Goal: Find specific page/section: Find specific page/section

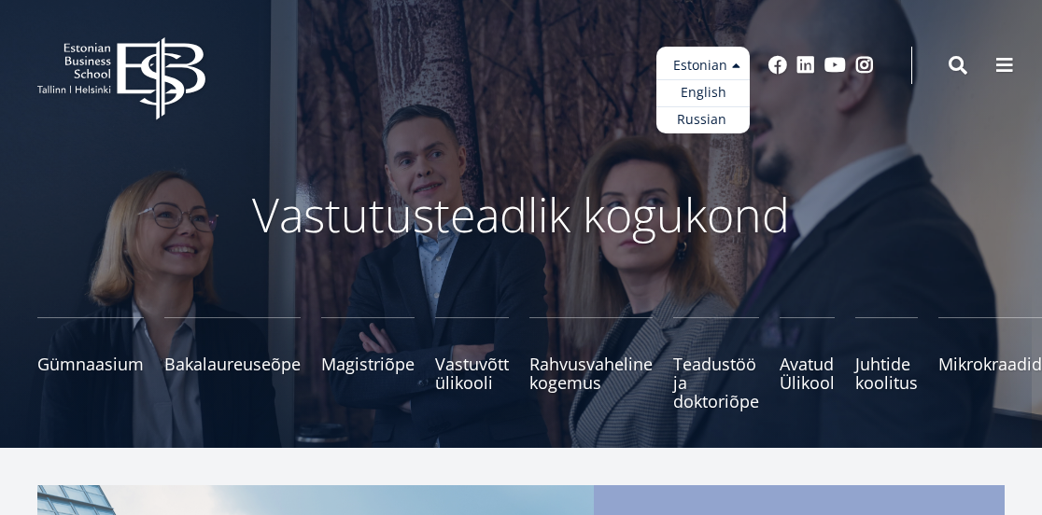
click at [703, 80] on link "English" at bounding box center [702, 92] width 93 height 27
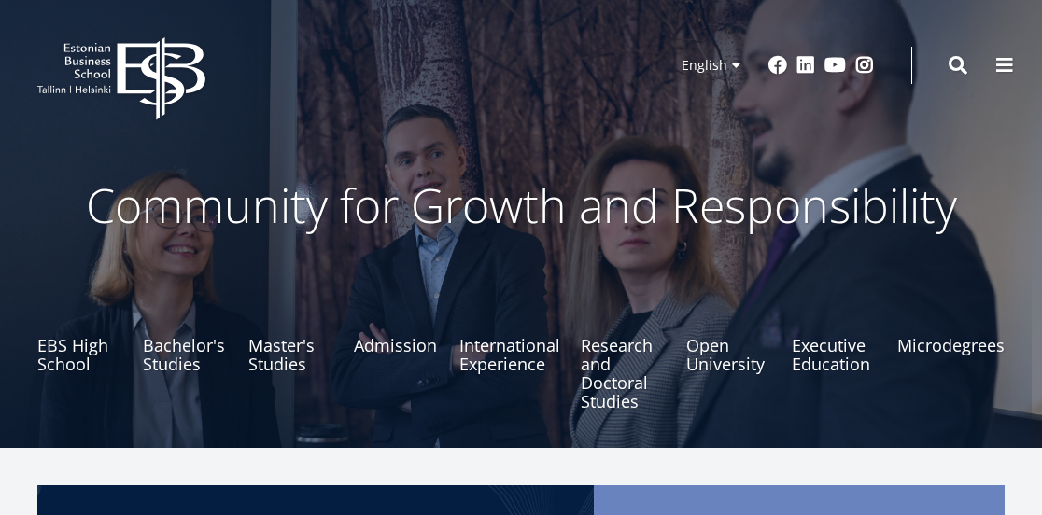
click at [456, 98] on header "EBS Logo Created with Sketch. Kasutaja konto menüü Log in Estonian Estonian Eng…" at bounding box center [521, 65] width 1042 height 131
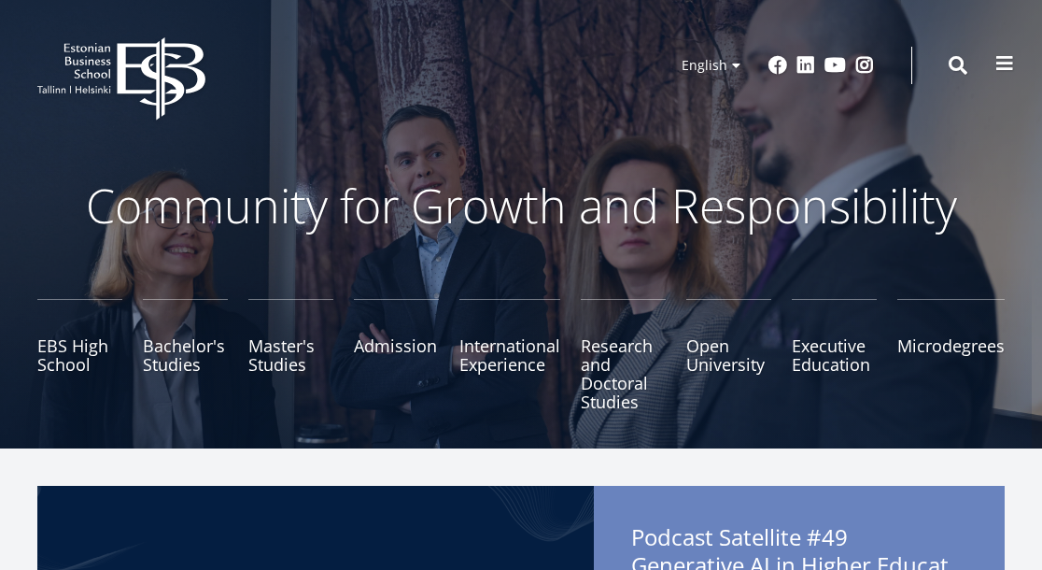
click at [1002, 66] on span at bounding box center [1004, 63] width 19 height 19
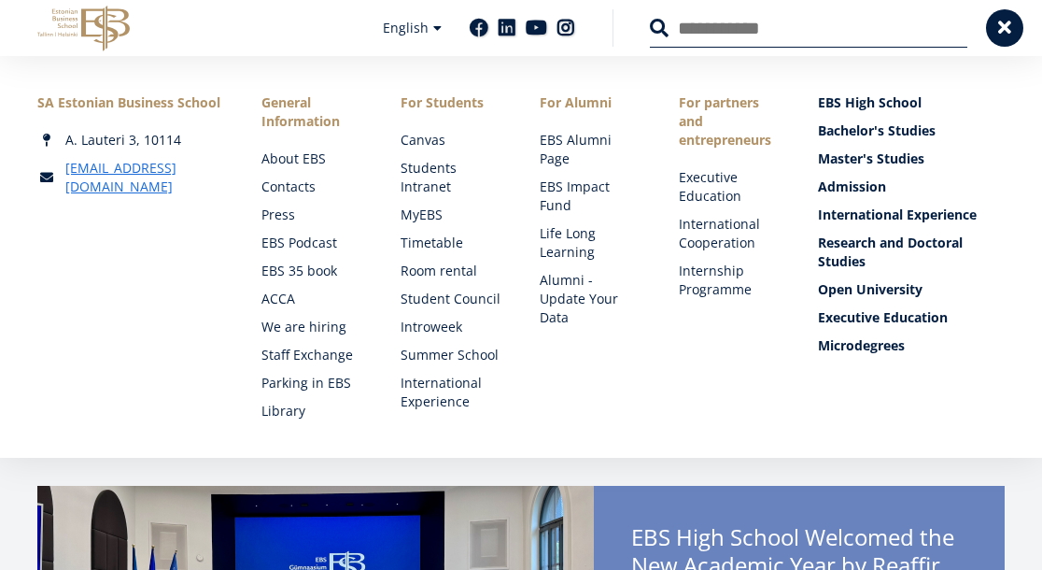
click at [699, 31] on input "Search" at bounding box center [808, 27] width 317 height 39
type input "*******"
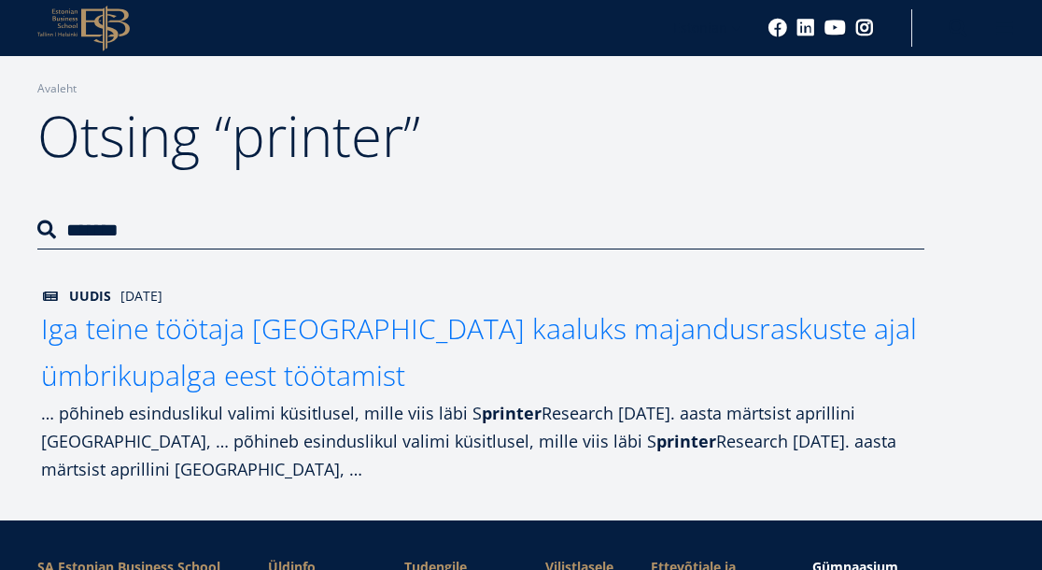
scroll to position [161, 0]
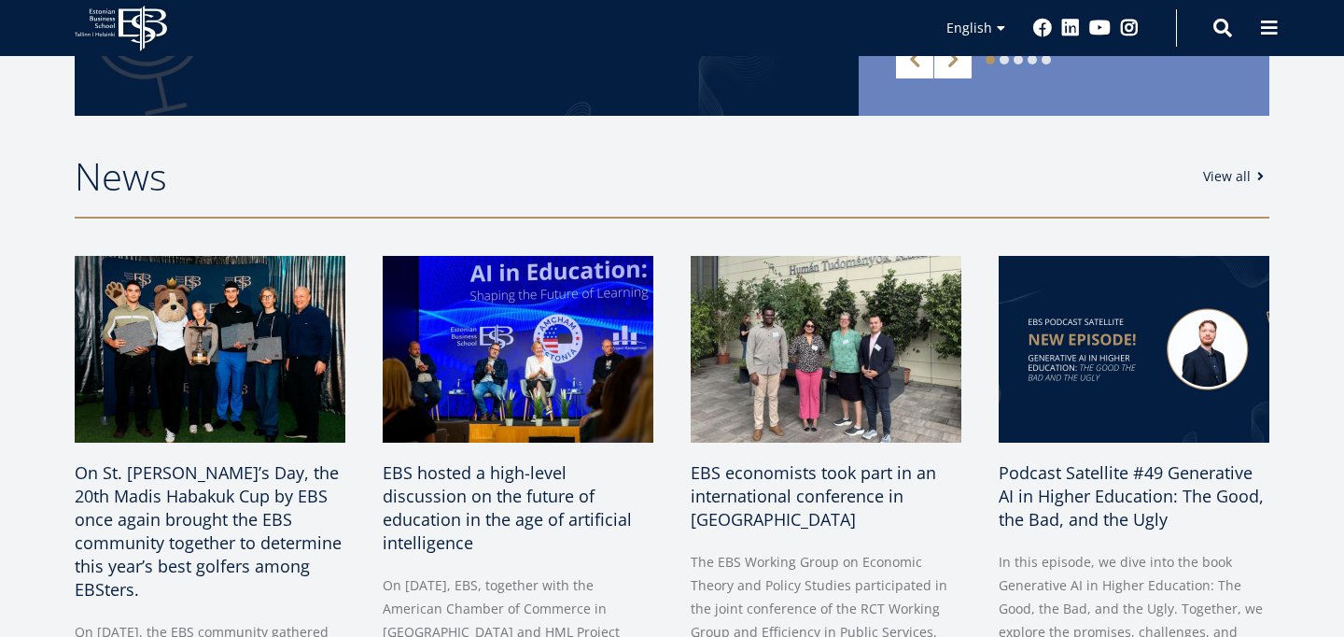
scroll to position [1240, 0]
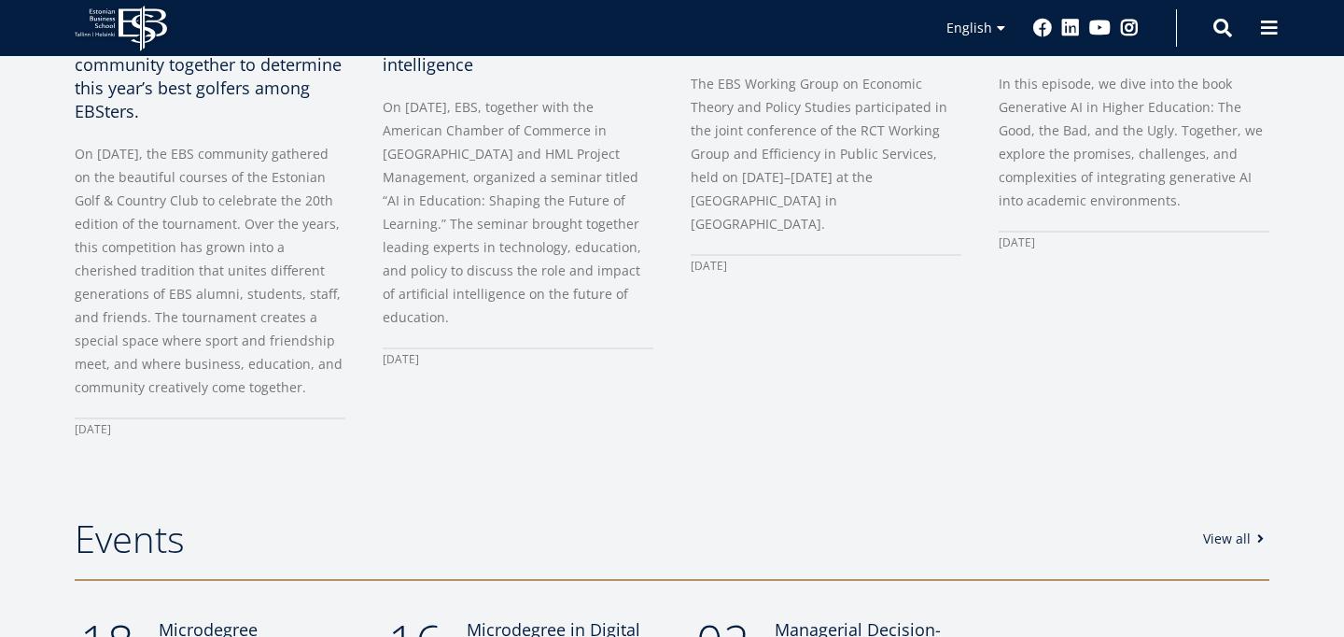
click at [810, 336] on div "EBS economists took part in an international conference in Budapest The EBS Wor…" at bounding box center [808, 109] width 308 height 663
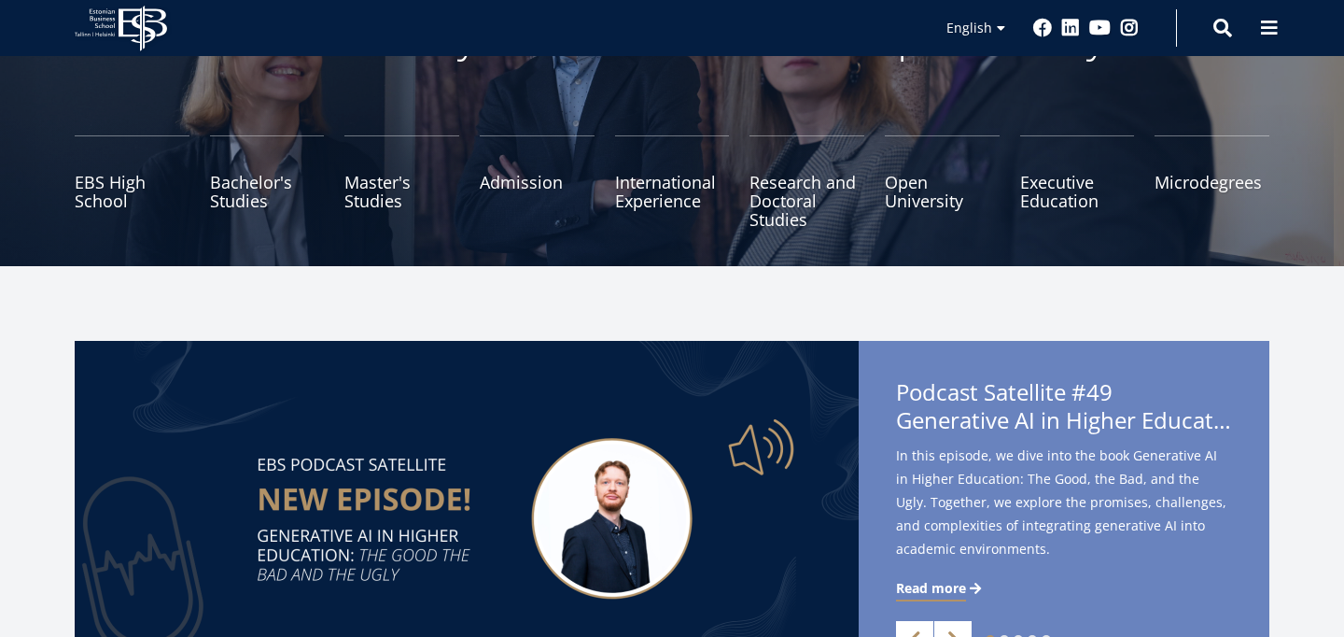
scroll to position [21, 0]
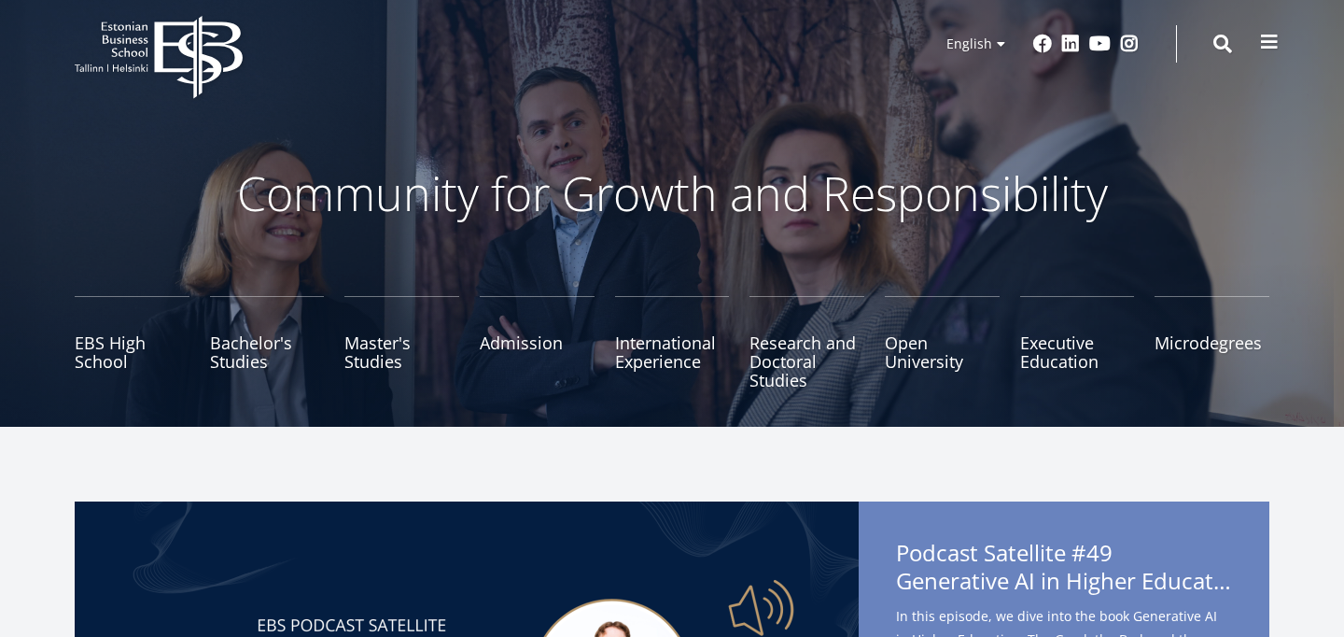
click at [1275, 43] on span at bounding box center [1269, 42] width 19 height 19
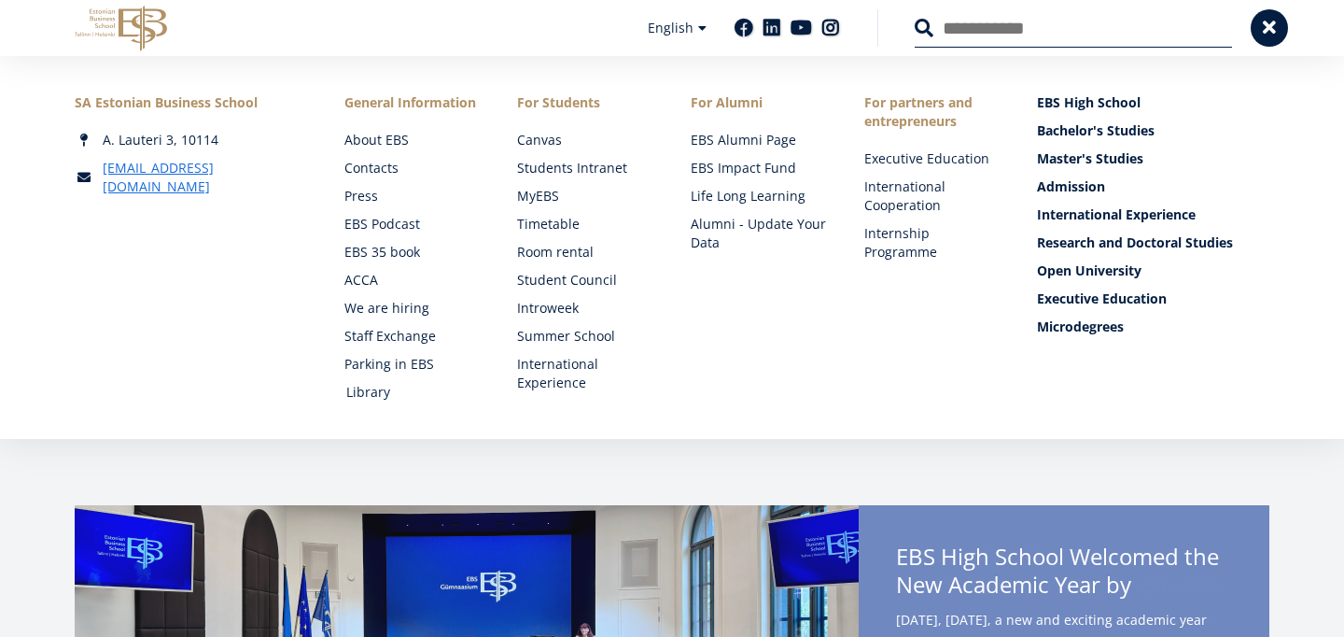
scroll to position [18, 0]
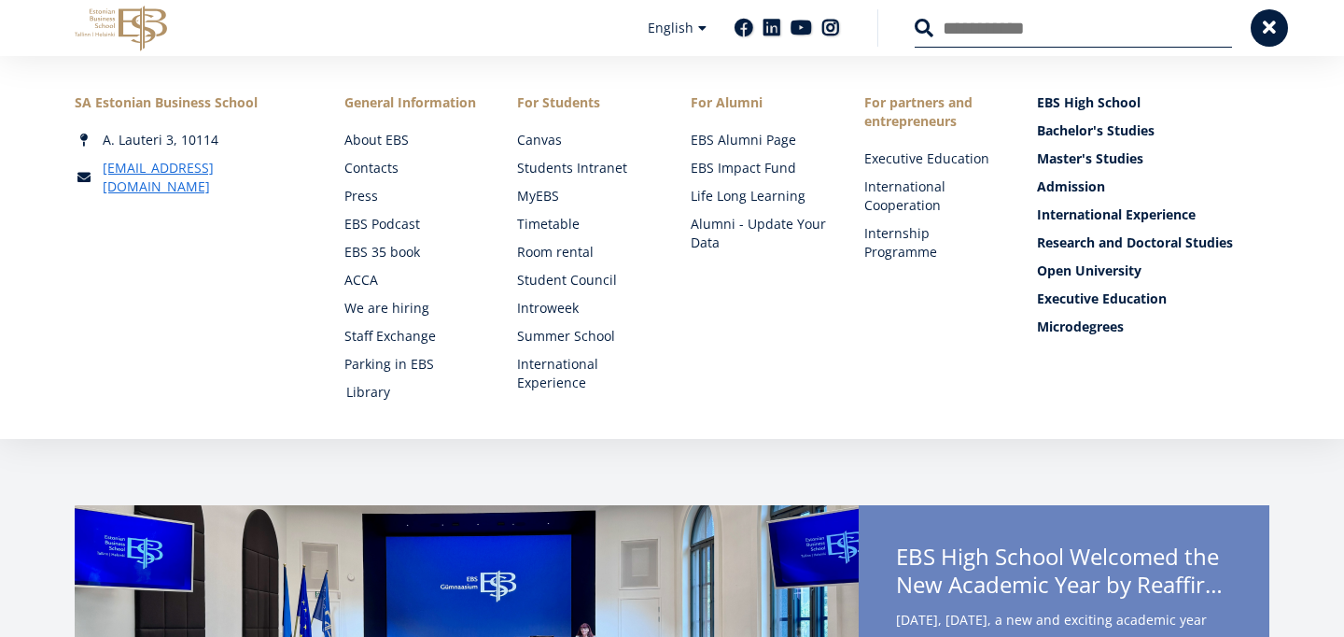
click at [374, 387] on link "Library" at bounding box center [414, 392] width 136 height 19
